Goal: Transaction & Acquisition: Purchase product/service

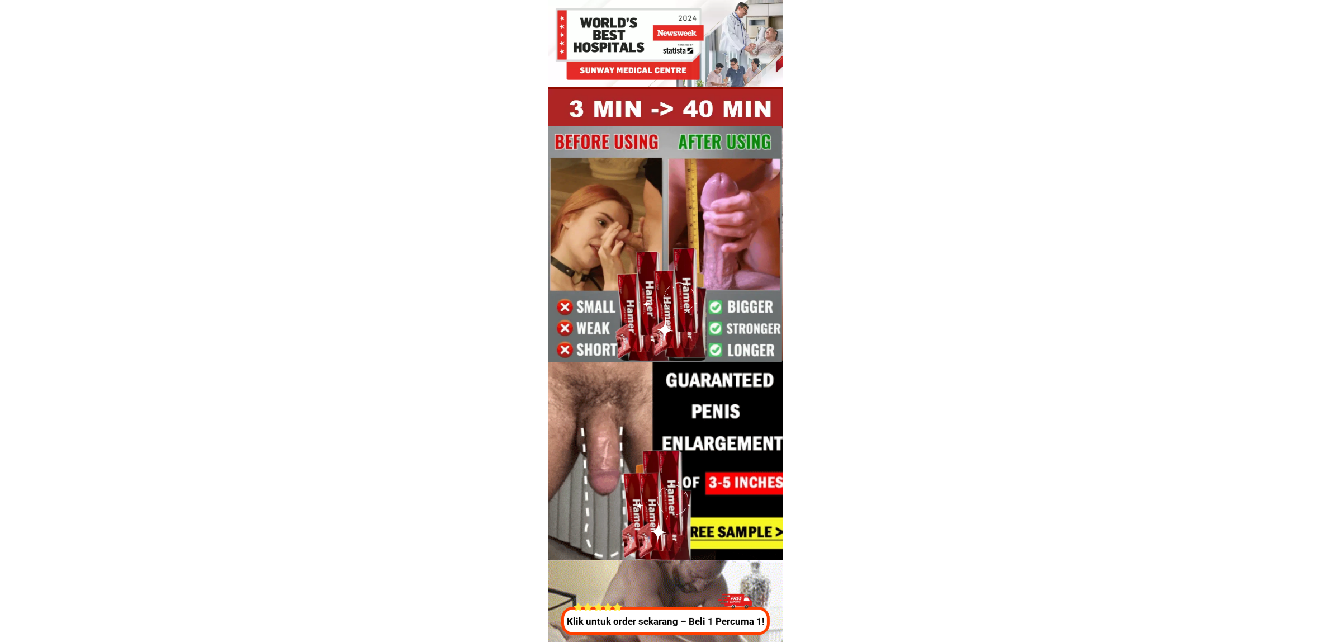
drag, startPoint x: 685, startPoint y: 620, endPoint x: 742, endPoint y: 628, distance: 56.9
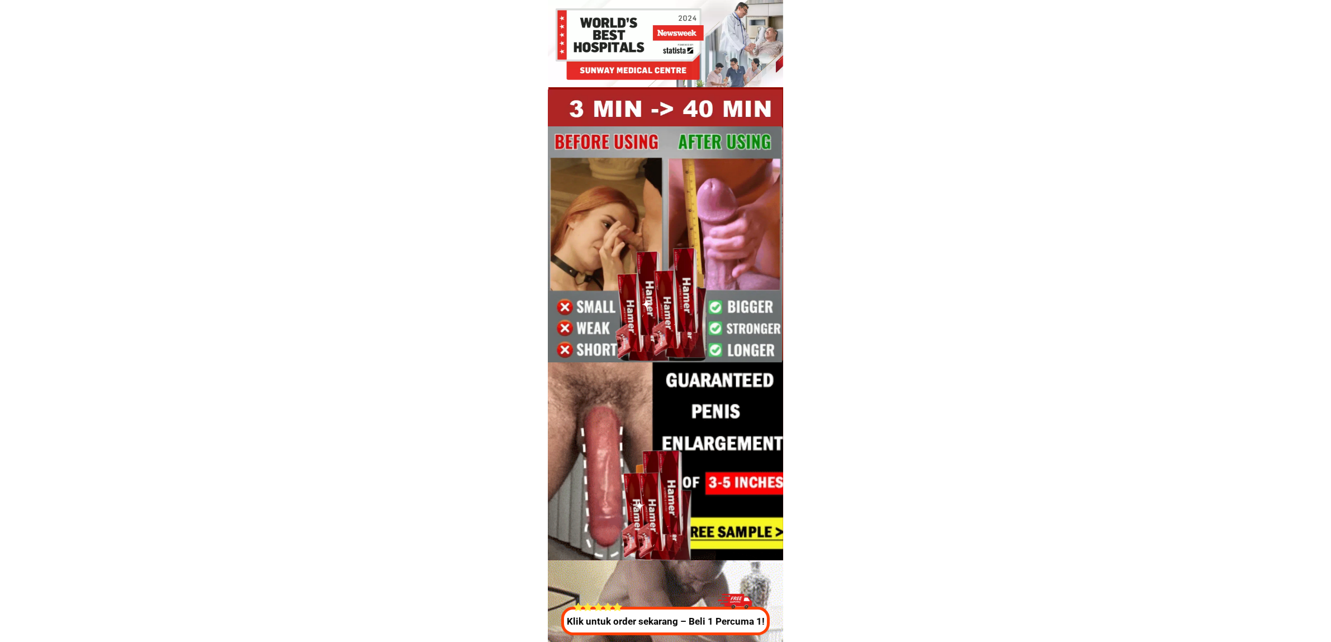
click at [685, 620] on p "Klik untuk order sekarang – Beli 1 Percuma 1!" at bounding box center [665, 621] width 215 height 15
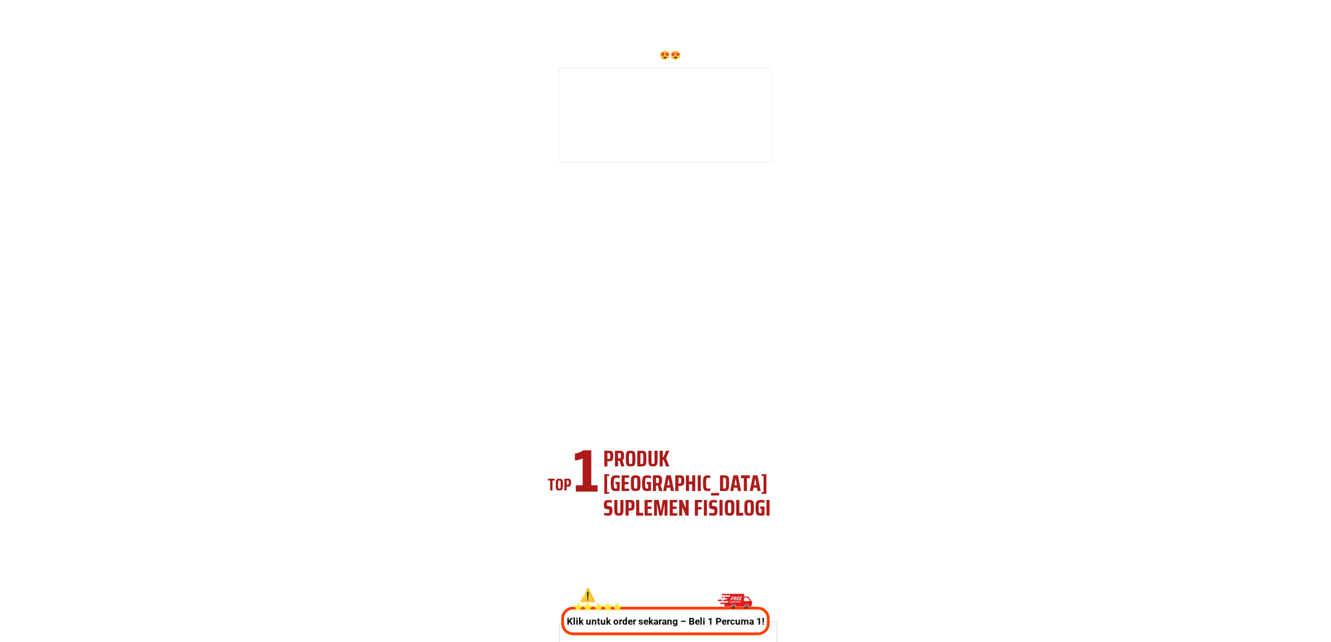
scroll to position [4155, 0]
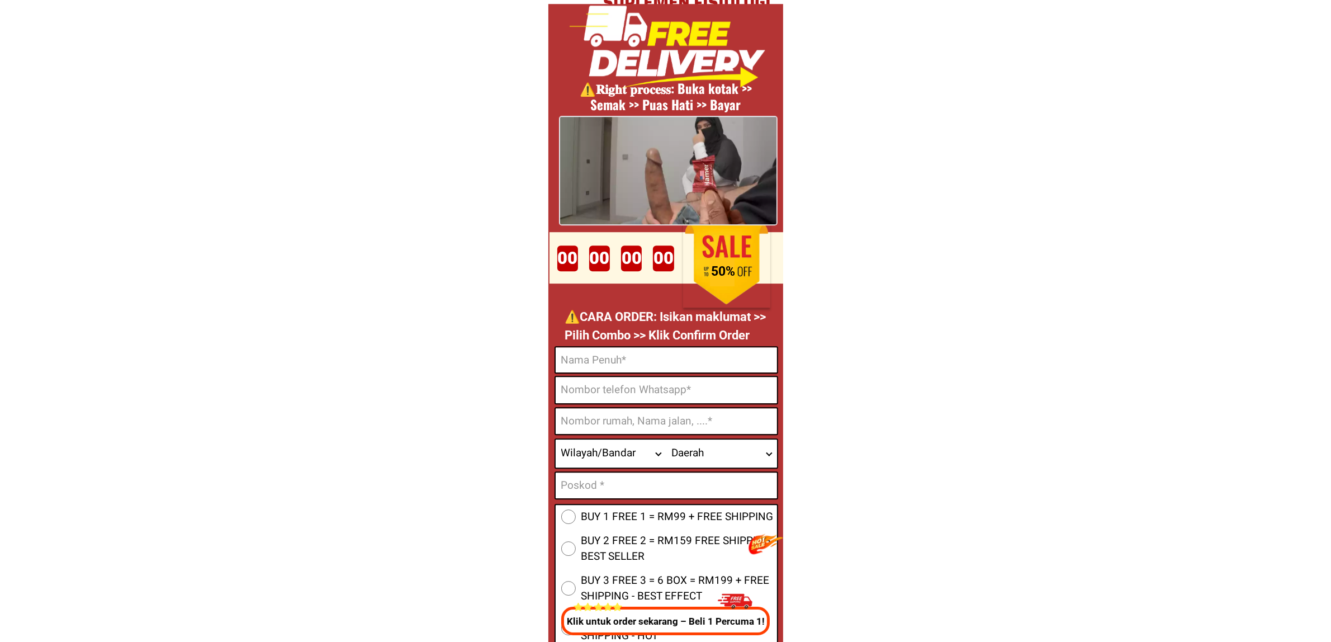
drag, startPoint x: 655, startPoint y: 361, endPoint x: 661, endPoint y: 367, distance: 7.9
click at [655, 361] on input "Input full_name" at bounding box center [665, 359] width 221 height 25
paste input "[PERSON_NAME]"
type input "[PERSON_NAME]"
click at [626, 390] on input "Input phone_number" at bounding box center [665, 390] width 221 height 26
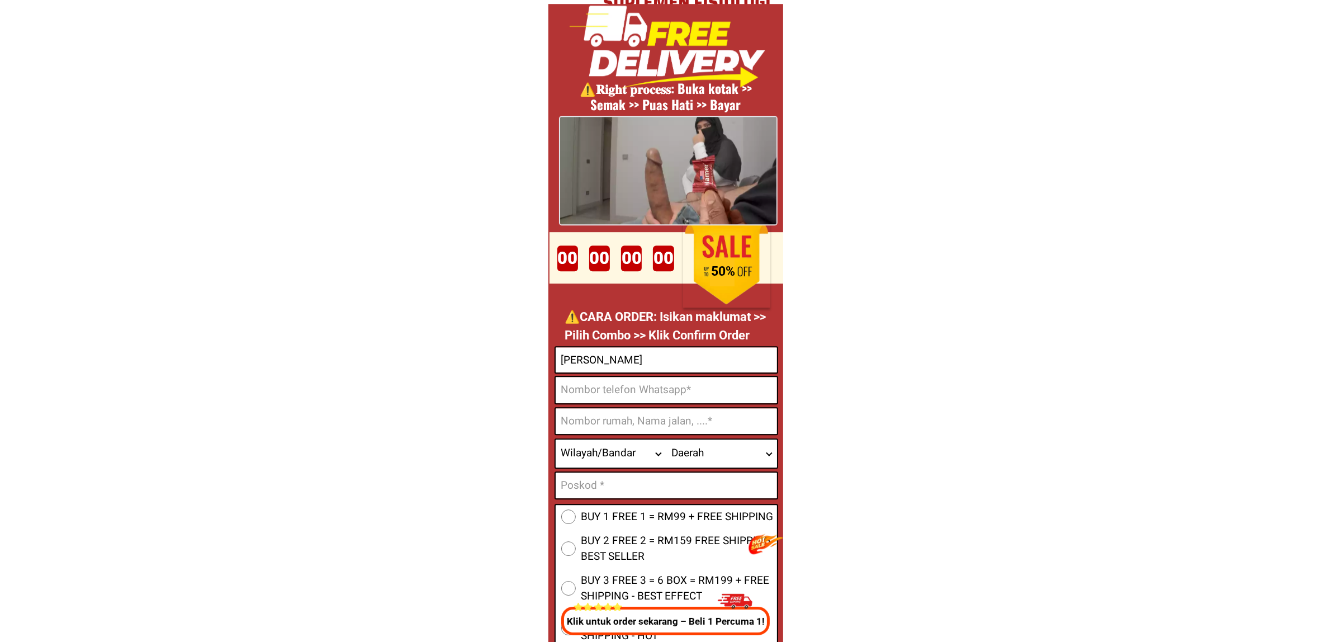
paste input "60104230437"
drag, startPoint x: 563, startPoint y: 387, endPoint x: 595, endPoint y: 403, distance: 35.7
click at [563, 386] on input "60104230437" at bounding box center [665, 390] width 221 height 26
type input "[PHONE_NUMBER]"
click at [607, 417] on input "Input address" at bounding box center [665, 421] width 221 height 26
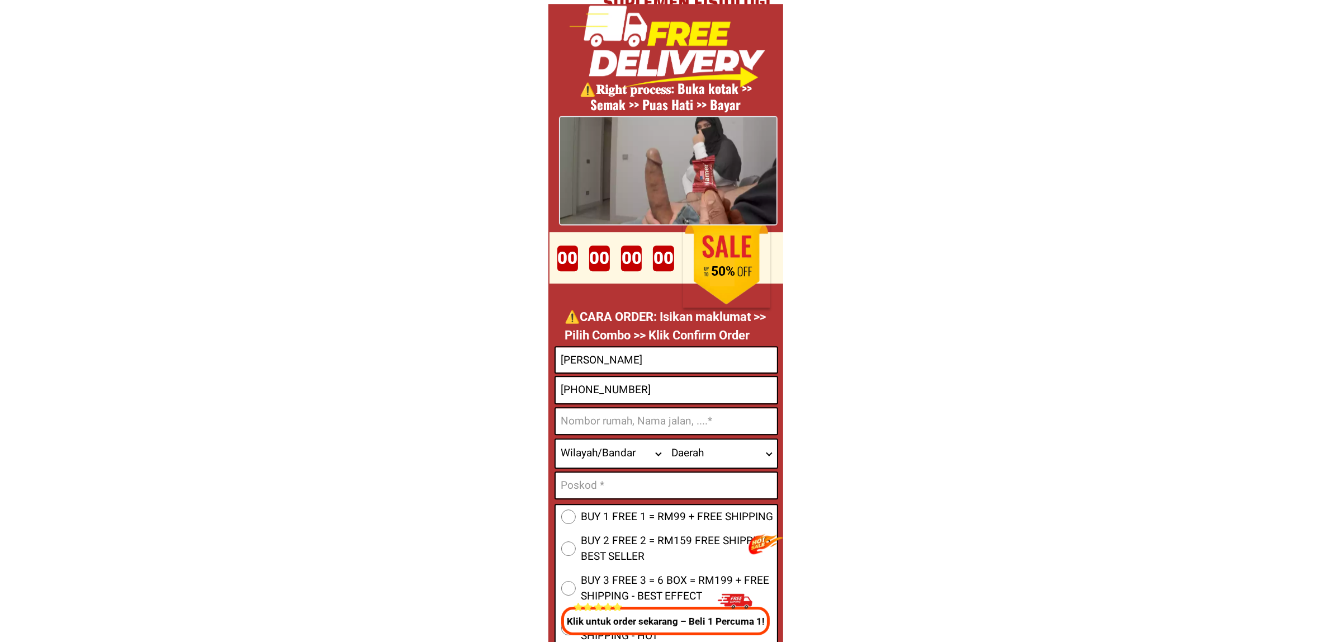
paste input "5-2-5 seri mutiara setia alam shah Alam"
type input "5-2-5 seri mutiara setia alam shah Alam"
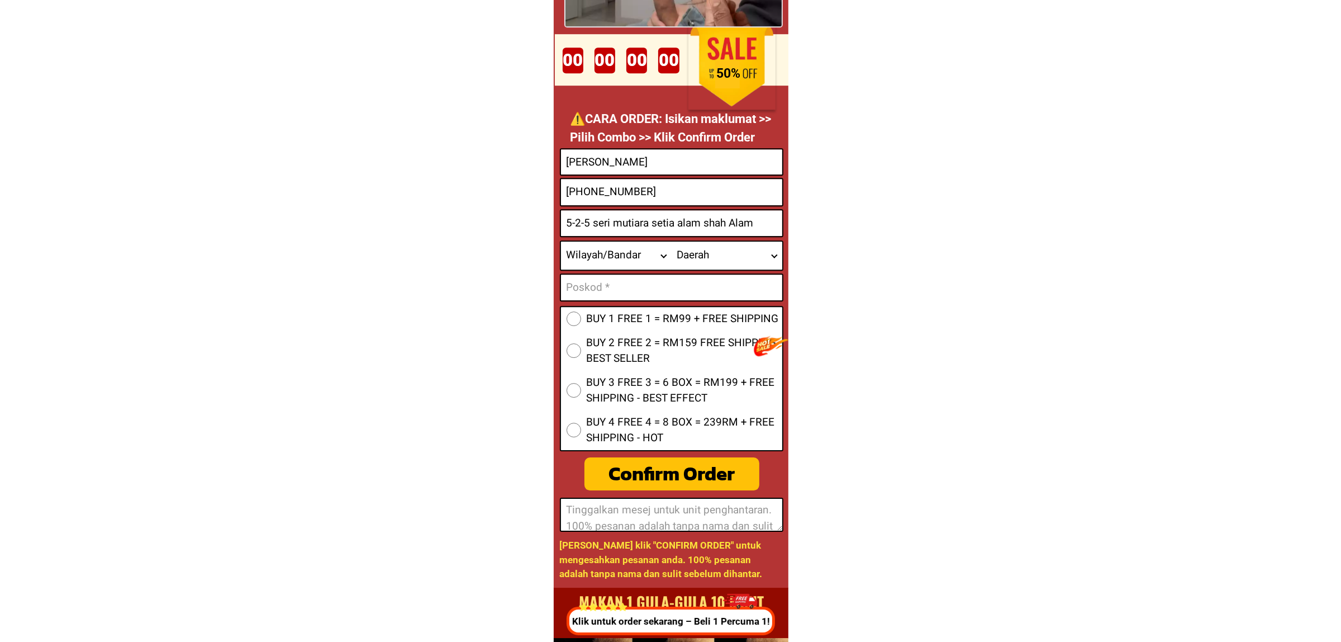
scroll to position [4365, 0]
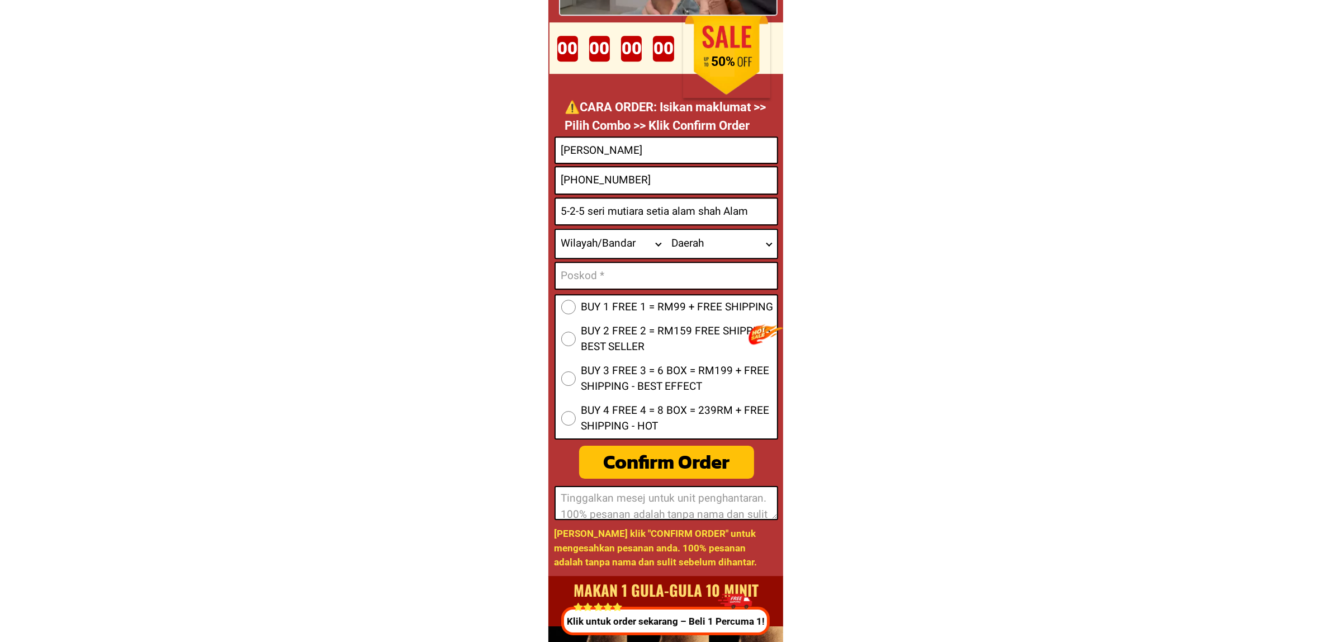
click at [660, 244] on select "Wilayah/[GEOGRAPHIC_DATA] [GEOGRAPHIC_DATA] [GEOGRAPHIC_DATA] [GEOGRAPHIC_DATA]…" at bounding box center [610, 244] width 111 height 28
click at [625, 243] on select "Wilayah/[GEOGRAPHIC_DATA] [GEOGRAPHIC_DATA] [GEOGRAPHIC_DATA] [GEOGRAPHIC_DATA]…" at bounding box center [610, 244] width 111 height 28
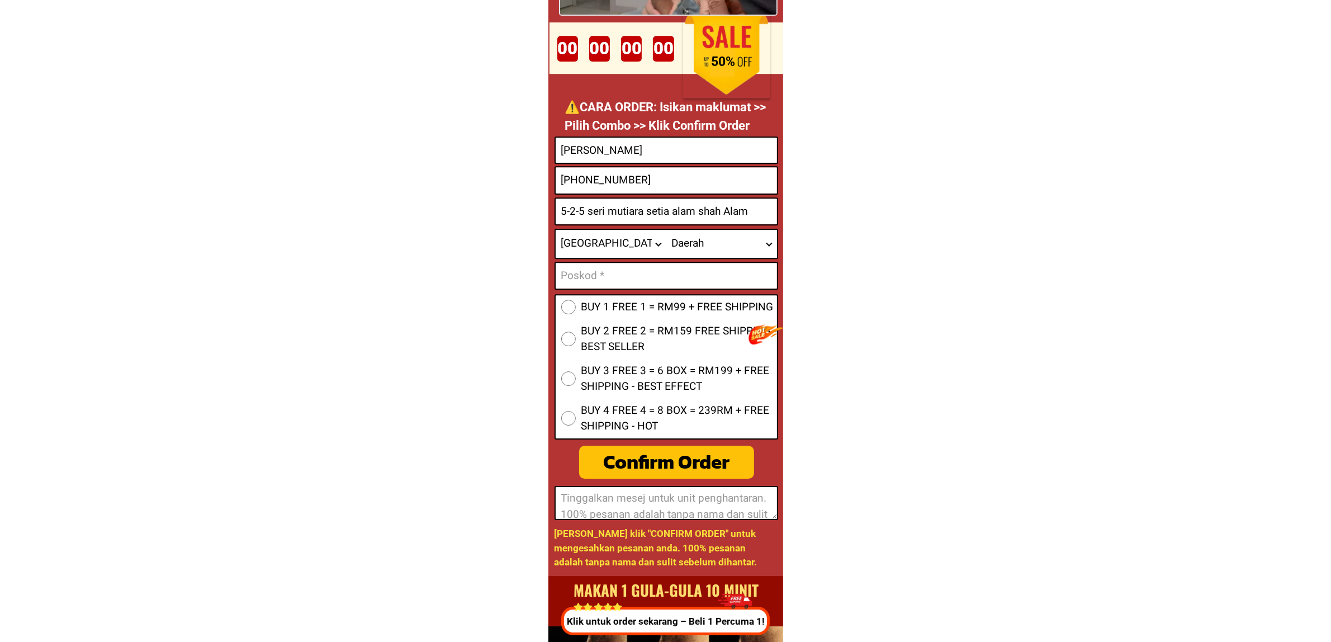
drag, startPoint x: 752, startPoint y: 218, endPoint x: 700, endPoint y: 230, distance: 53.3
click at [700, 230] on form "BUY 1 FREE 1 = RM99 + FREE SHIPPING BUY 2 FREE 2 = RM159 FREE SHIPPING - BEST S…" at bounding box center [666, 327] width 224 height 383
click at [584, 250] on select "Wilayah/[GEOGRAPHIC_DATA] [GEOGRAPHIC_DATA] [GEOGRAPHIC_DATA] [GEOGRAPHIC_DATA]…" at bounding box center [610, 244] width 111 height 28
select select "60_R2932285"
click at [555, 230] on select "Wilayah/[GEOGRAPHIC_DATA] [GEOGRAPHIC_DATA] [GEOGRAPHIC_DATA] [GEOGRAPHIC_DATA]…" at bounding box center [610, 244] width 111 height 28
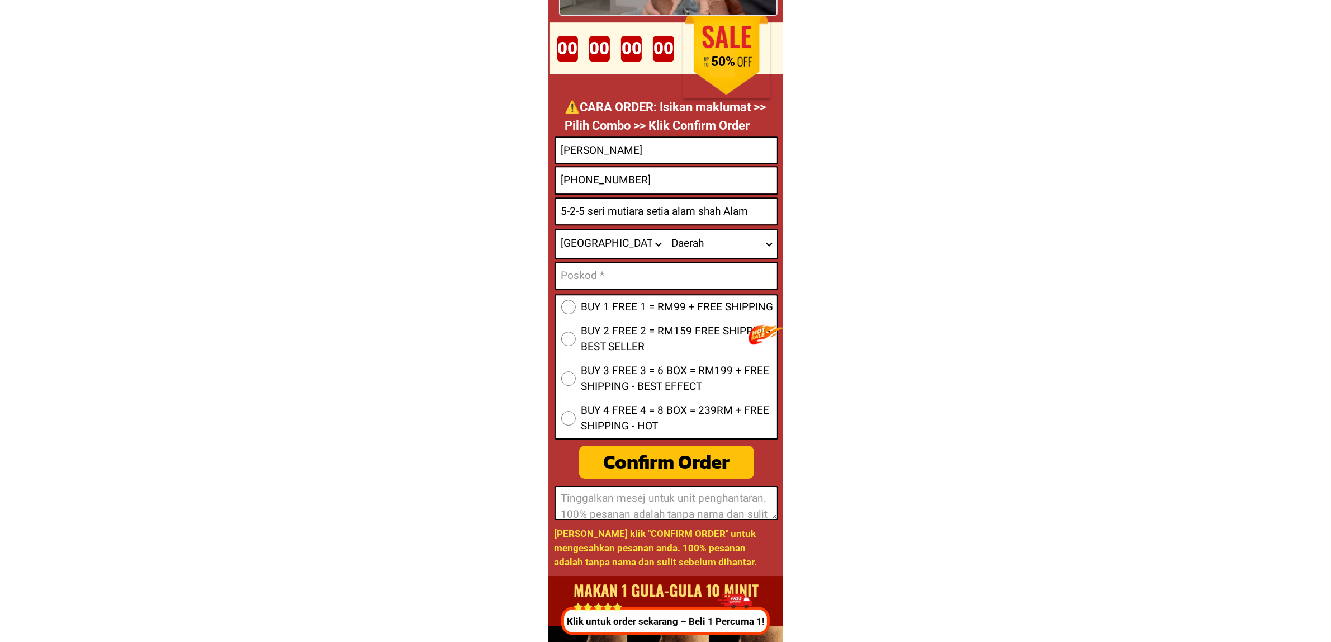
click at [724, 248] on select "Daerah Ampang [GEOGRAPHIC_DATA] [GEOGRAPHIC_DATA] [GEOGRAPHIC_DATA] [GEOGRAPHIC…" at bounding box center [721, 244] width 111 height 28
select select "60_R6000045"
click at [666, 230] on select "Daerah Ampang [GEOGRAPHIC_DATA] [GEOGRAPHIC_DATA] [GEOGRAPHIC_DATA] [GEOGRAPHIC…" at bounding box center [721, 244] width 111 height 28
click at [688, 269] on input "Input text_input_1" at bounding box center [665, 276] width 221 height 26
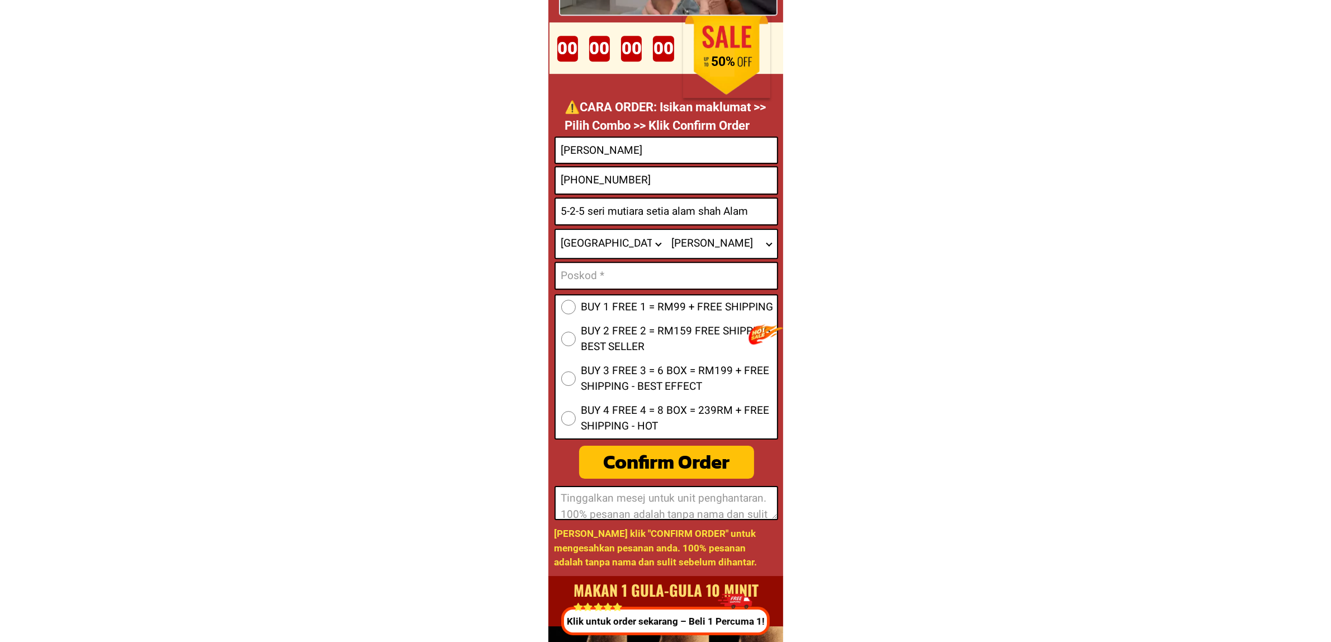
click at [708, 303] on span "BUY 1 FREE 1 = RM99 + FREE SHIPPING" at bounding box center [677, 307] width 192 height 16
click at [576, 303] on input "BUY 1 FREE 1 = RM99 + FREE SHIPPING" at bounding box center [568, 307] width 15 height 15
radio input "true"
drag, startPoint x: 588, startPoint y: 270, endPoint x: 619, endPoint y: 289, distance: 36.4
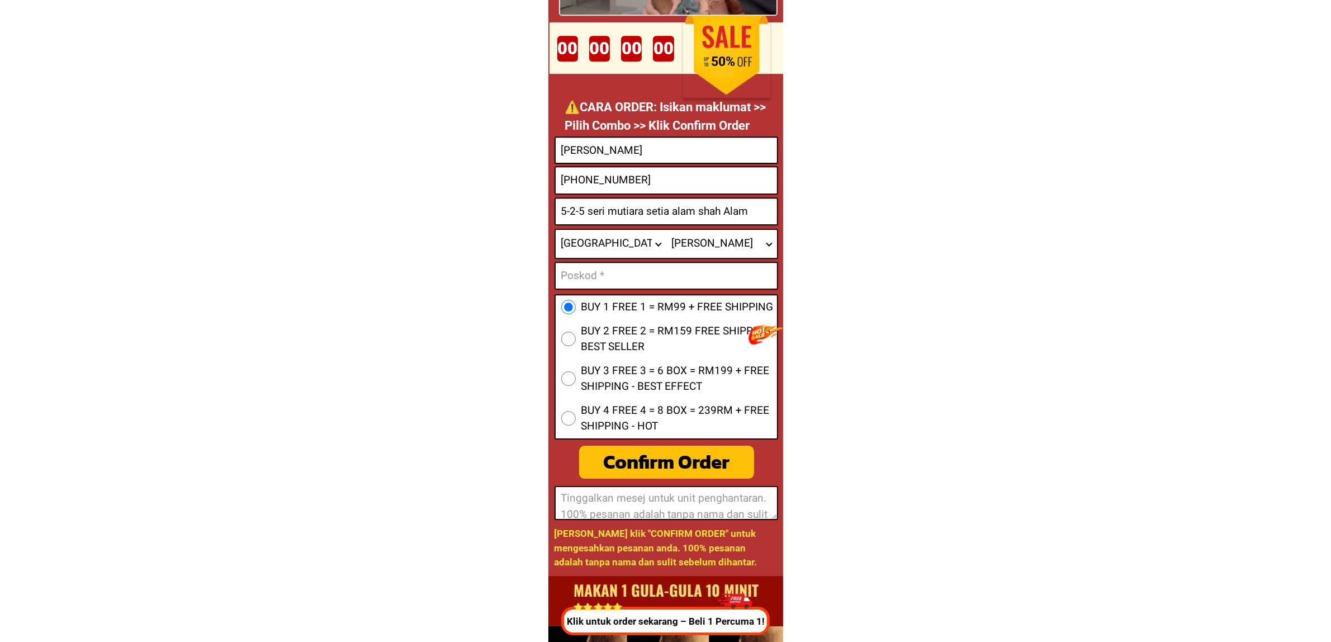
click at [588, 270] on input "Input text_input_1" at bounding box center [665, 276] width 221 height 26
click at [640, 274] on input "Her" at bounding box center [665, 276] width 221 height 26
type input "40170"
click at [685, 468] on div "Confirm Order" at bounding box center [666, 462] width 178 height 30
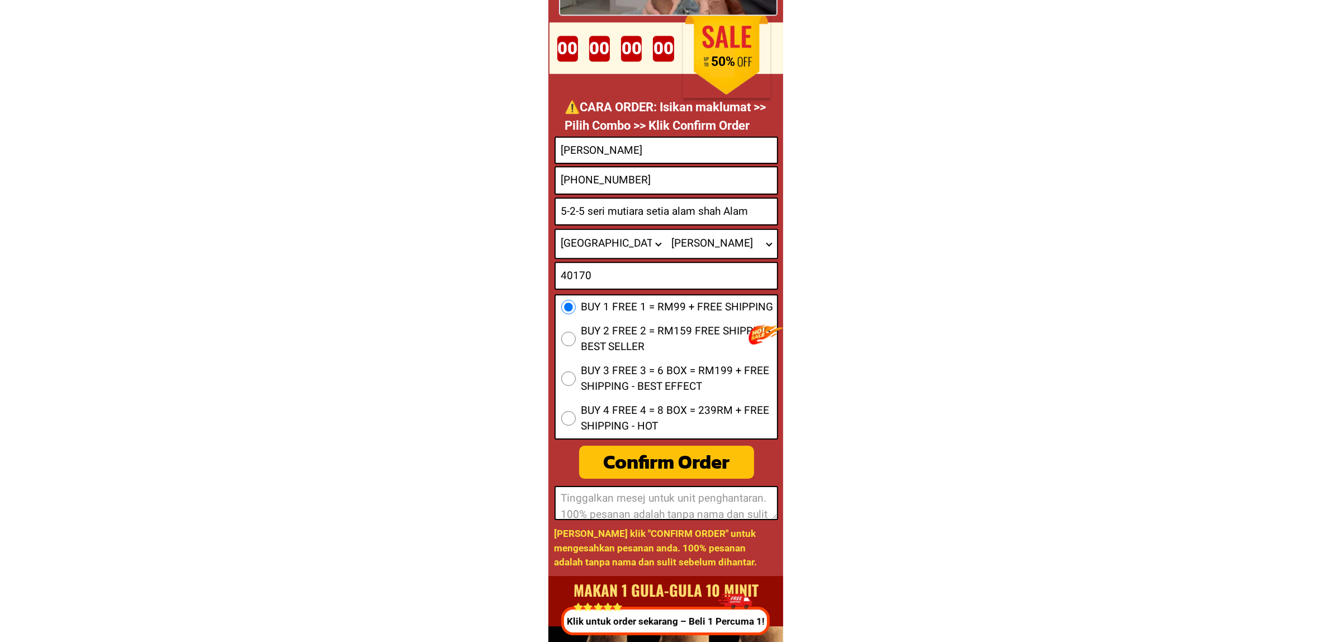
radio input "true"
